Goal: Transaction & Acquisition: Purchase product/service

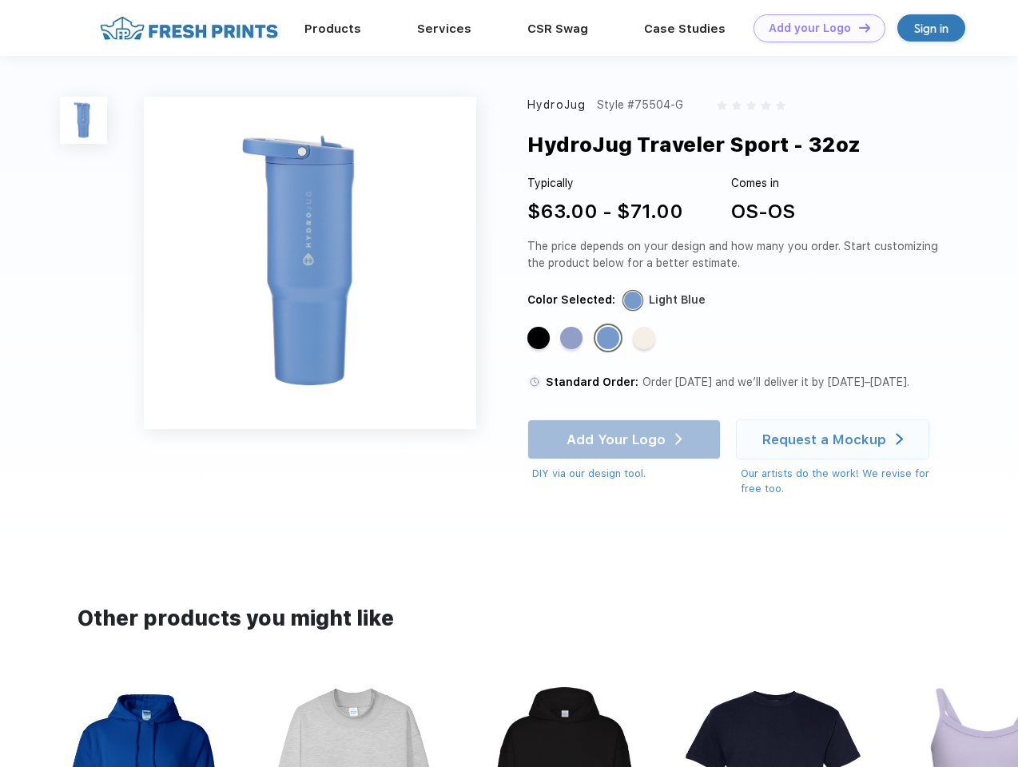
click at [814, 28] on link "Add your Logo Design Tool" at bounding box center [820, 28] width 132 height 28
click at [0, 0] on div "Design Tool" at bounding box center [0, 0] width 0 height 0
click at [858, 27] on link "Add your Logo Design Tool" at bounding box center [820, 28] width 132 height 28
click at [84, 120] on img at bounding box center [83, 120] width 47 height 47
click at [540, 339] on div "Standard Color" at bounding box center [539, 338] width 22 height 22
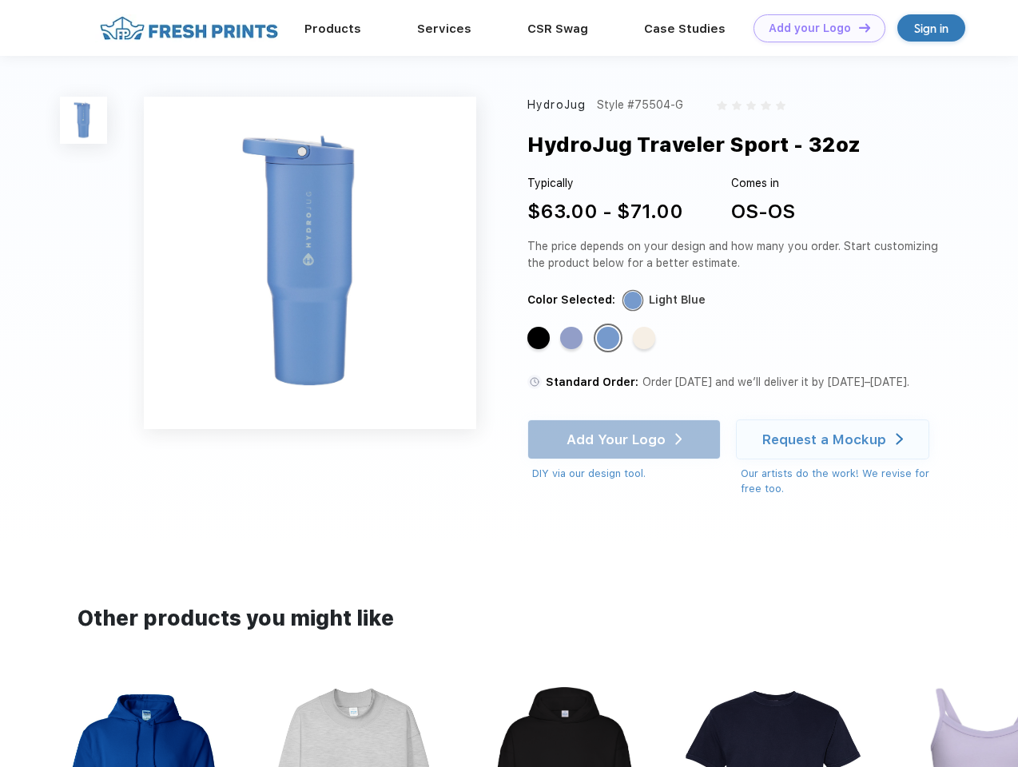
click at [573, 339] on div "Standard Color" at bounding box center [571, 338] width 22 height 22
click at [610, 339] on div "Standard Color" at bounding box center [608, 338] width 22 height 22
click at [646, 339] on div "Standard Color" at bounding box center [644, 338] width 22 height 22
click at [626, 440] on div "Add Your Logo DIY via our design tool. Ah shoot! This product isn't up in our d…" at bounding box center [624, 451] width 193 height 62
click at [835, 440] on div "Request a Mockup" at bounding box center [825, 440] width 124 height 16
